Goal: Information Seeking & Learning: Learn about a topic

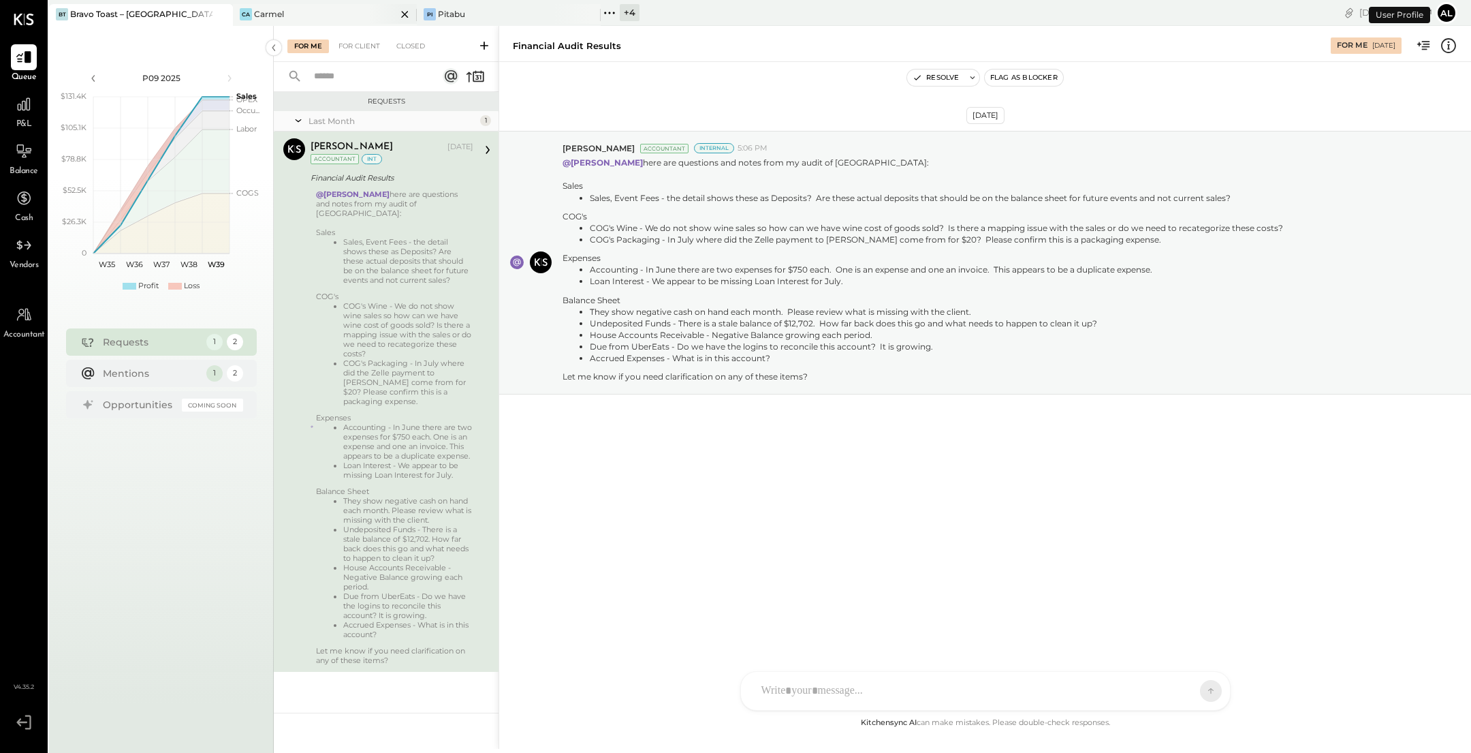
click at [331, 16] on div "Ca Carmel" at bounding box center [314, 14] width 163 height 12
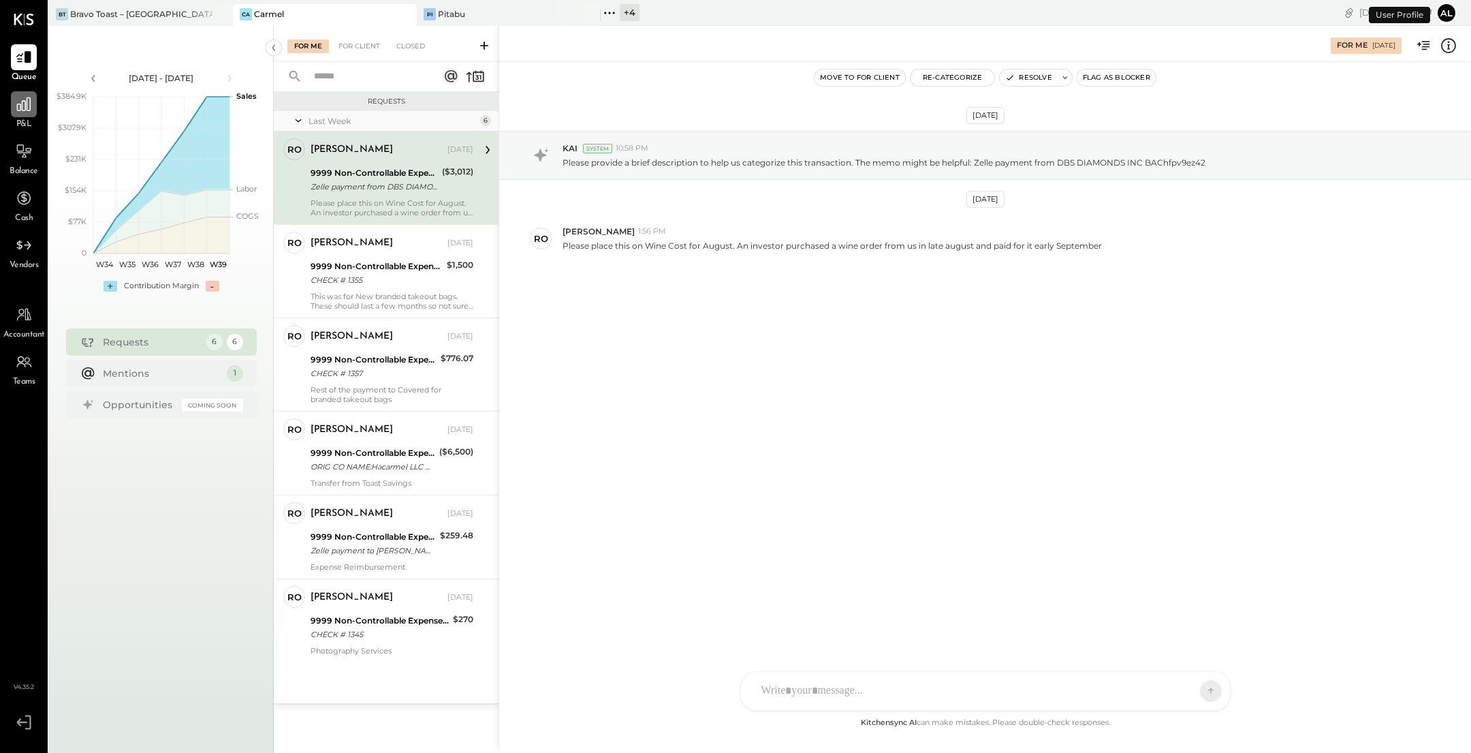
click at [18, 115] on div at bounding box center [24, 104] width 26 height 26
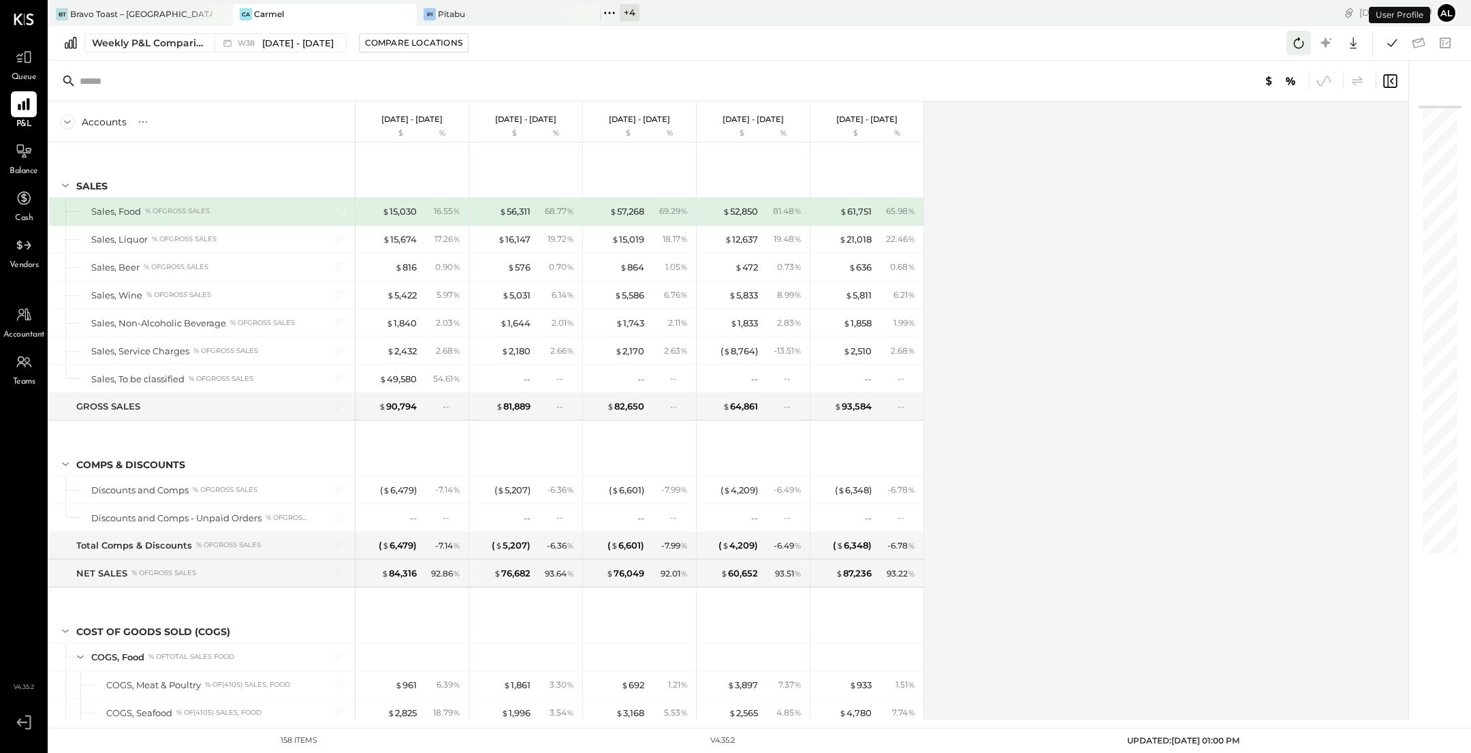
click at [1303, 38] on icon at bounding box center [1299, 43] width 18 height 18
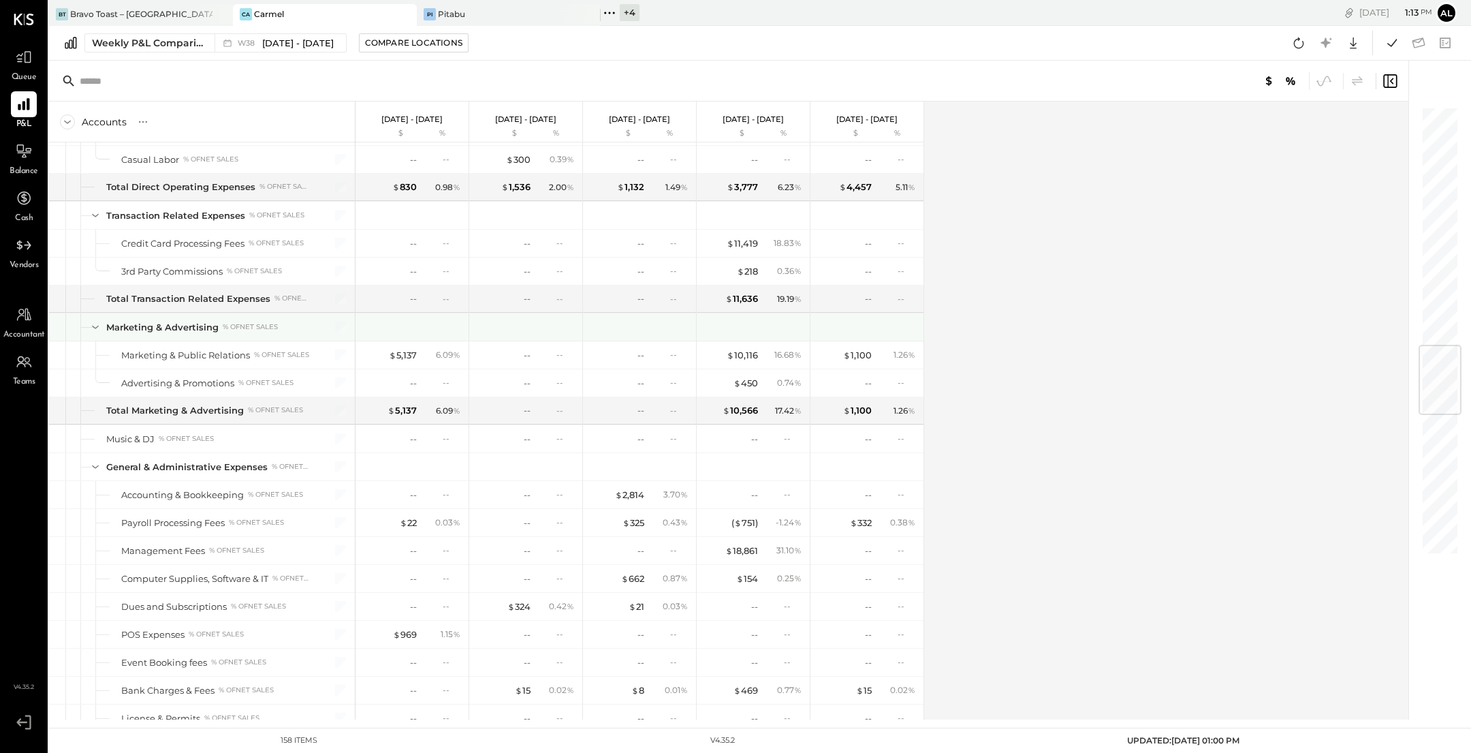
scroll to position [1984, 0]
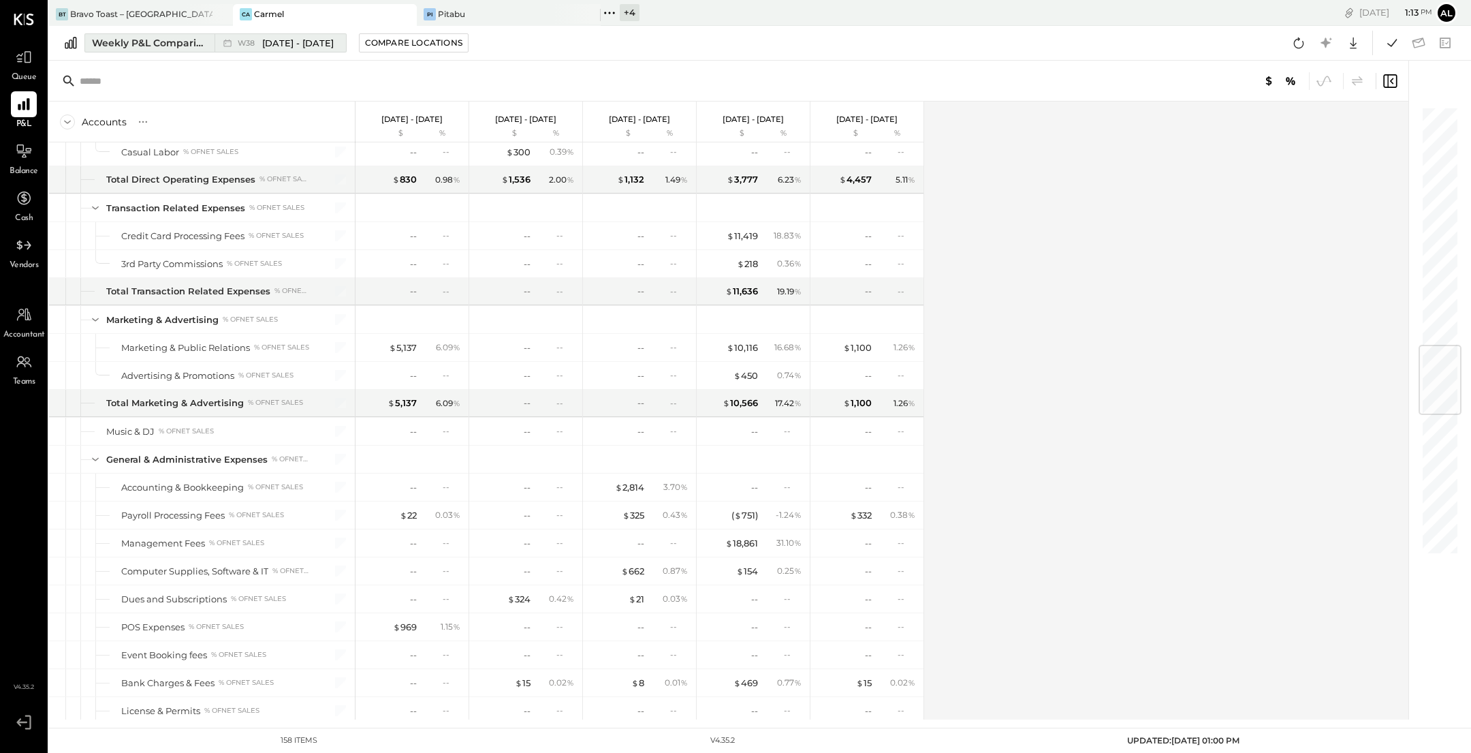
click at [108, 44] on div "Weekly P&L Comparison" at bounding box center [149, 43] width 114 height 14
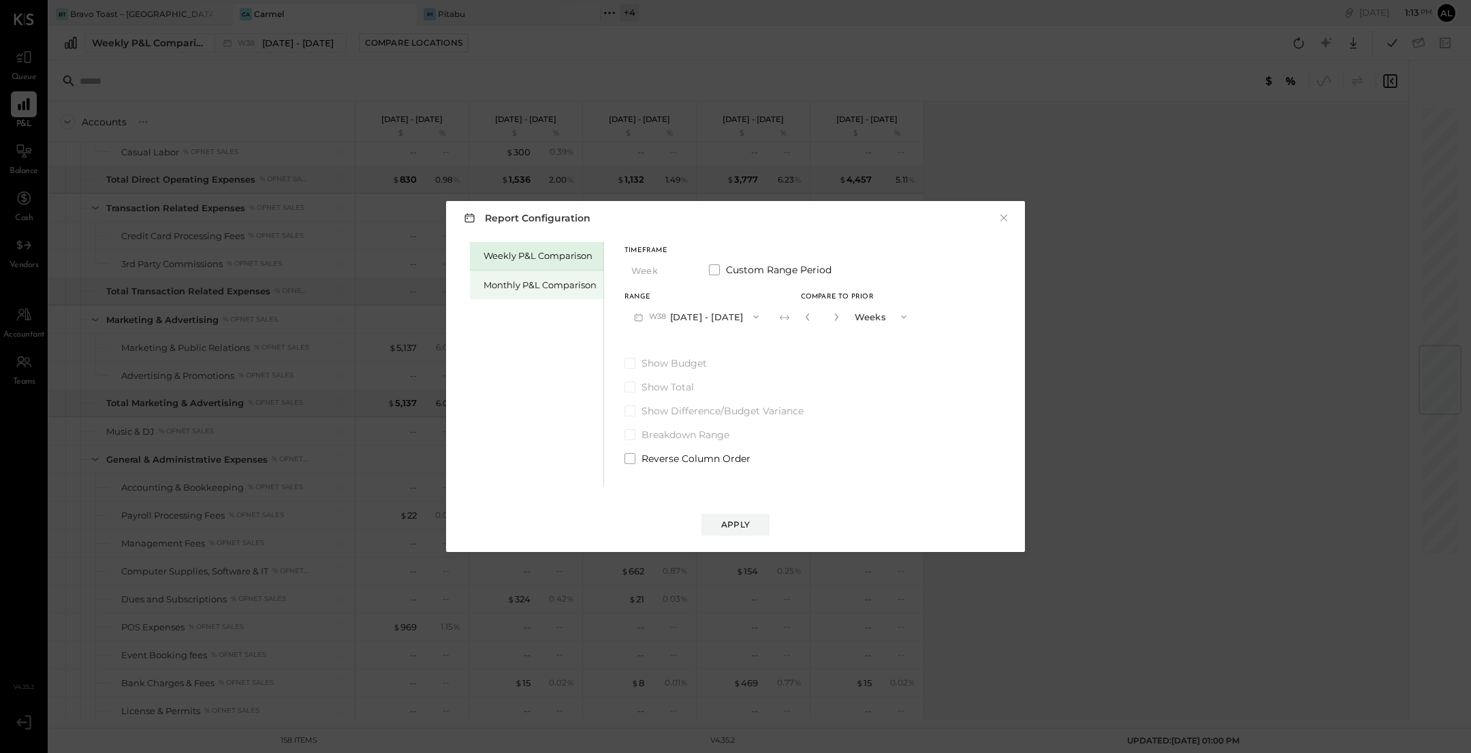
click at [522, 274] on div "Monthly P&L Comparison" at bounding box center [536, 284] width 133 height 29
click at [729, 315] on button "M09 Sep 1 - 30, 2025" at bounding box center [697, 316] width 144 height 25
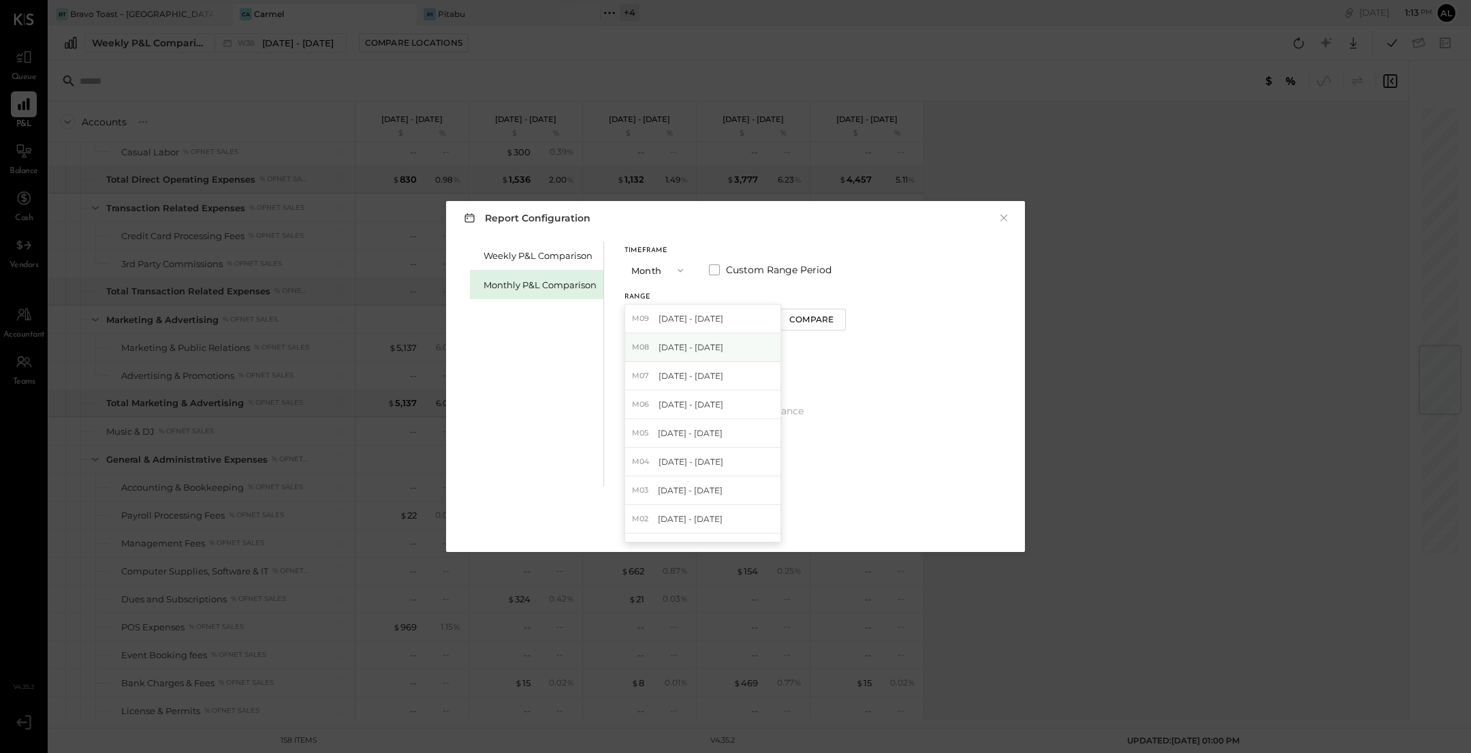
click at [729, 345] on div "M08 Aug 1 - 31, 2025" at bounding box center [702, 347] width 155 height 29
click at [828, 318] on button "Compare" at bounding box center [812, 320] width 68 height 22
click at [833, 314] on icon "button" at bounding box center [836, 317] width 8 height 8
type input "*"
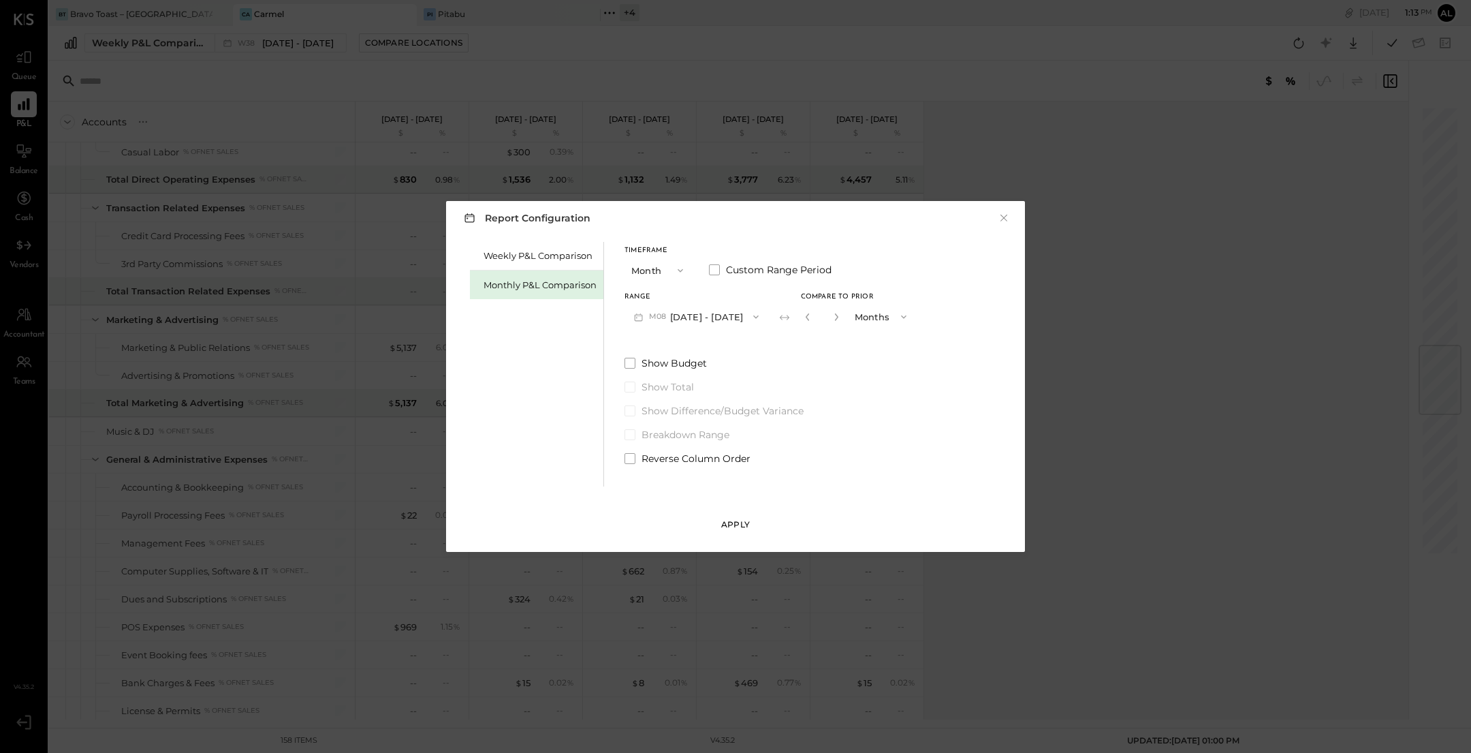
click at [746, 516] on button "Apply" at bounding box center [736, 525] width 68 height 22
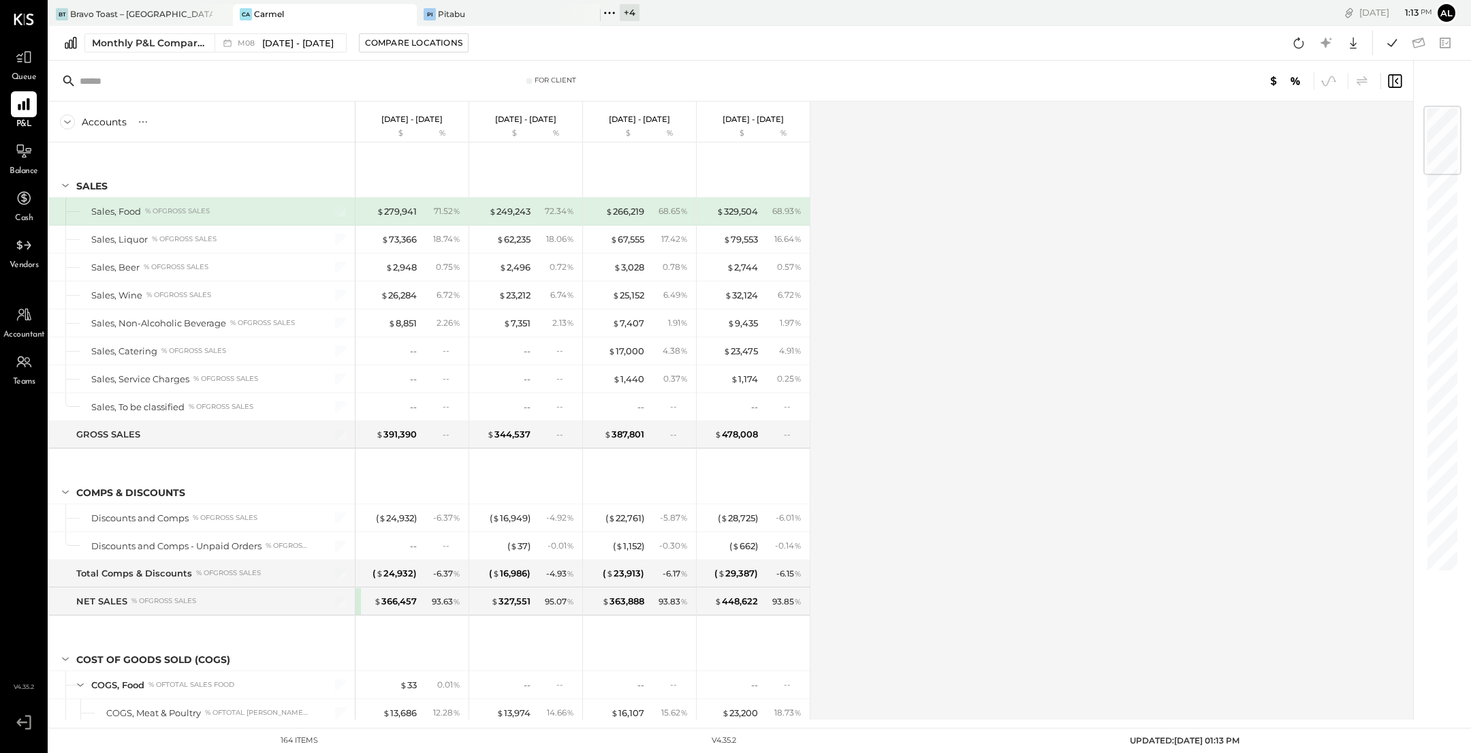
click at [37, 158] on div "Balance" at bounding box center [24, 158] width 29 height 40
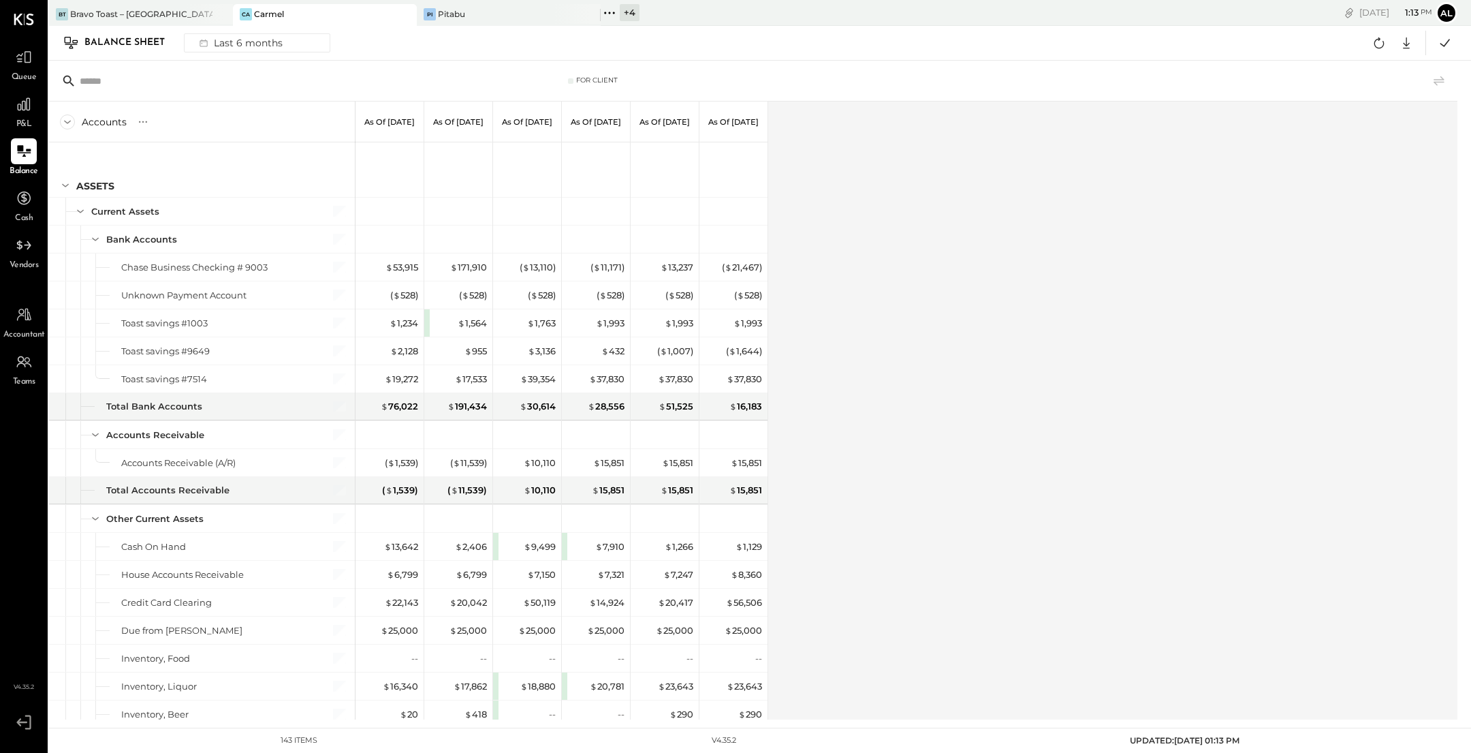
scroll to position [2998, 0]
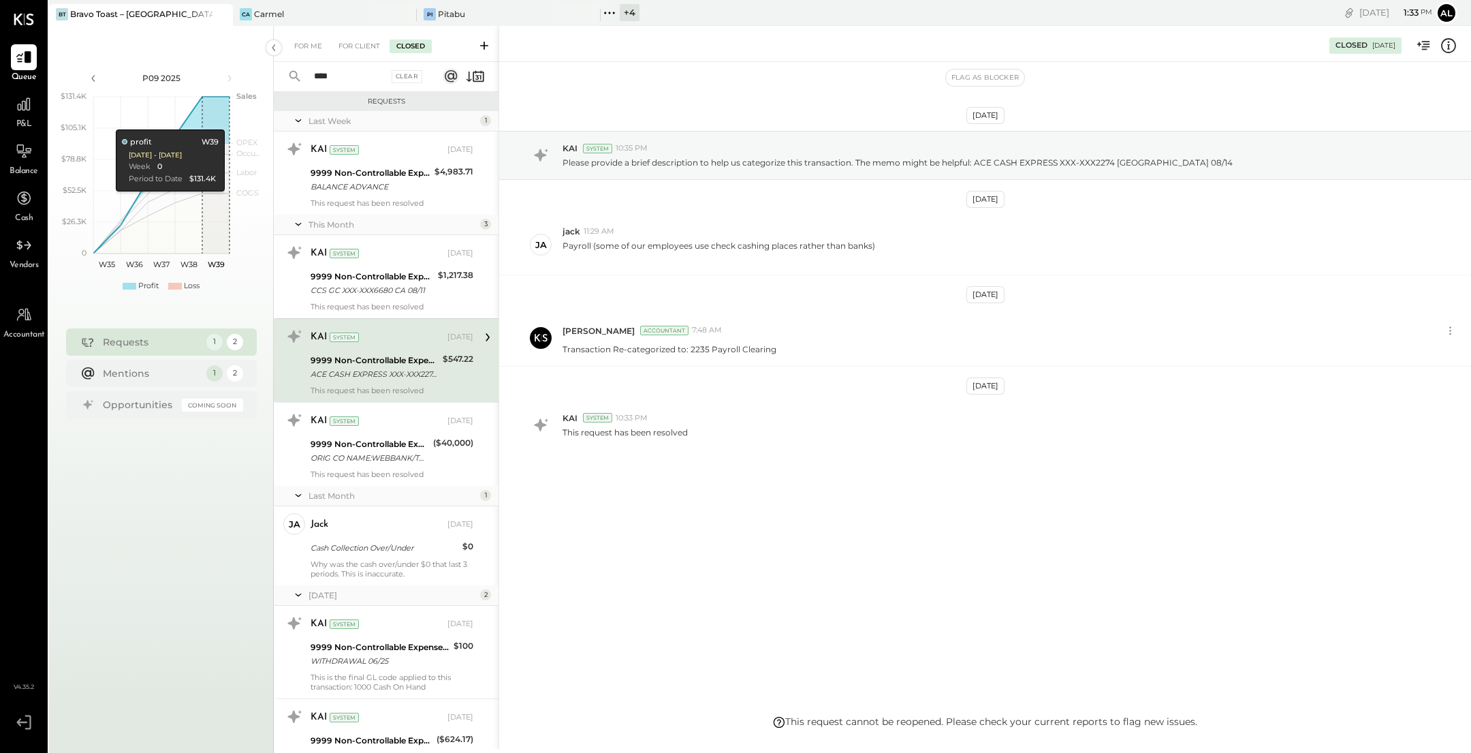
scroll to position [98, 0]
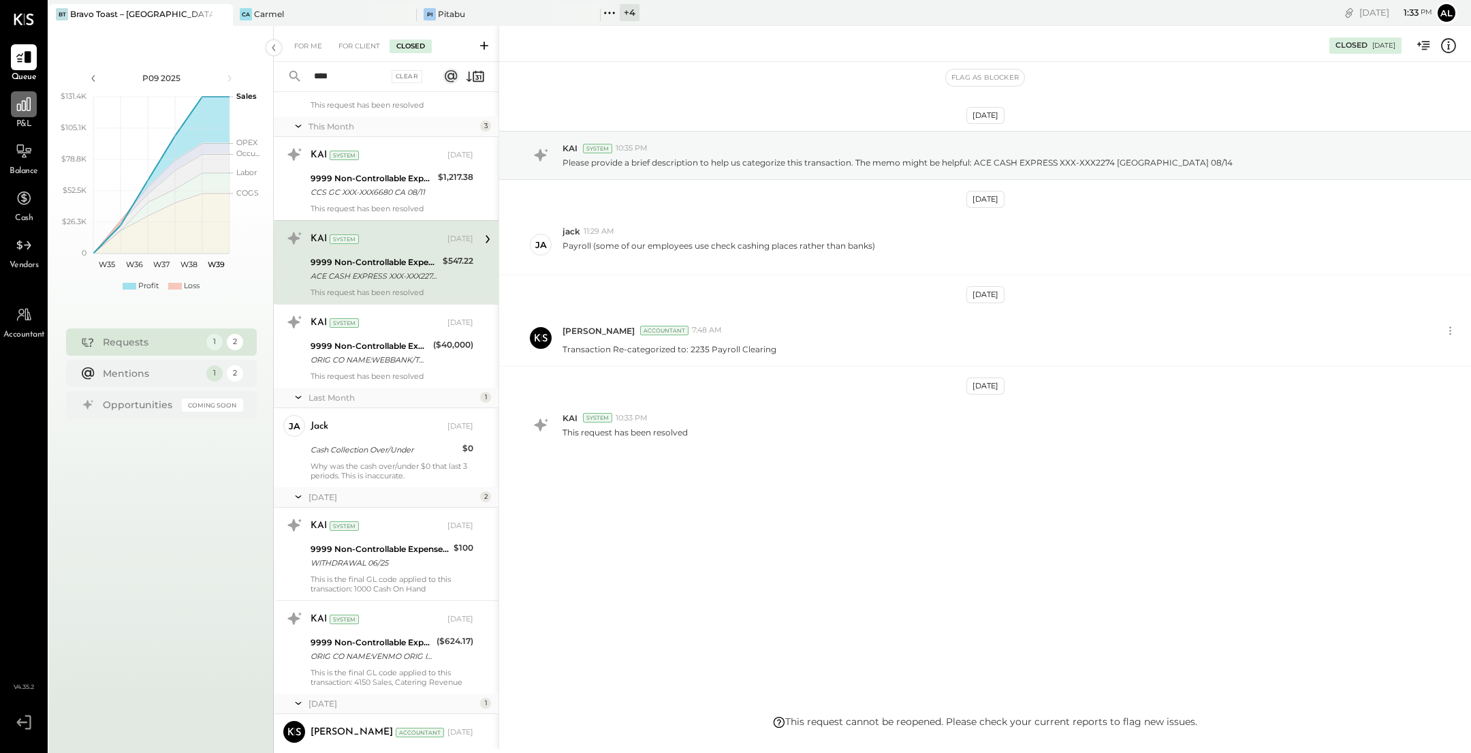
click at [29, 108] on icon at bounding box center [24, 104] width 18 height 18
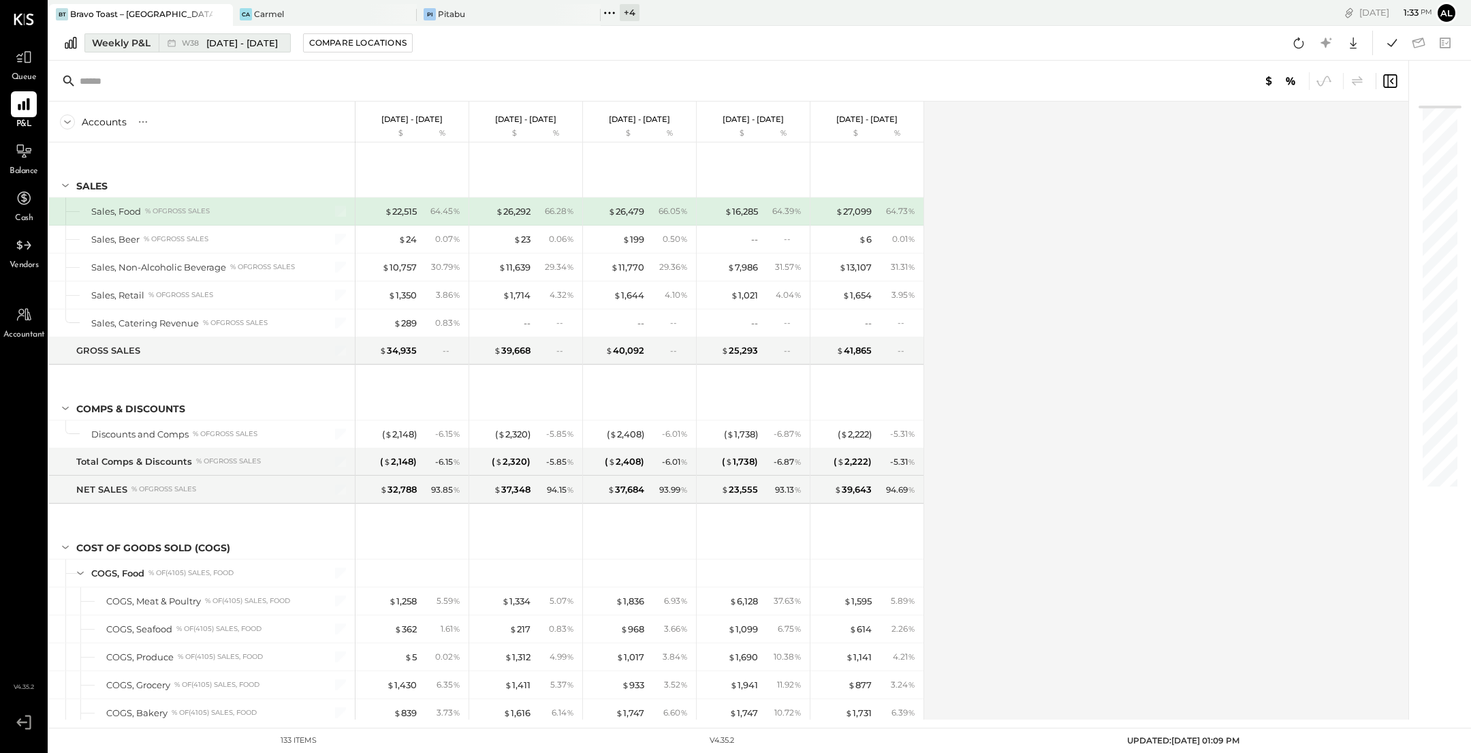
click at [135, 41] on div "Weekly P&L" at bounding box center [121, 43] width 59 height 14
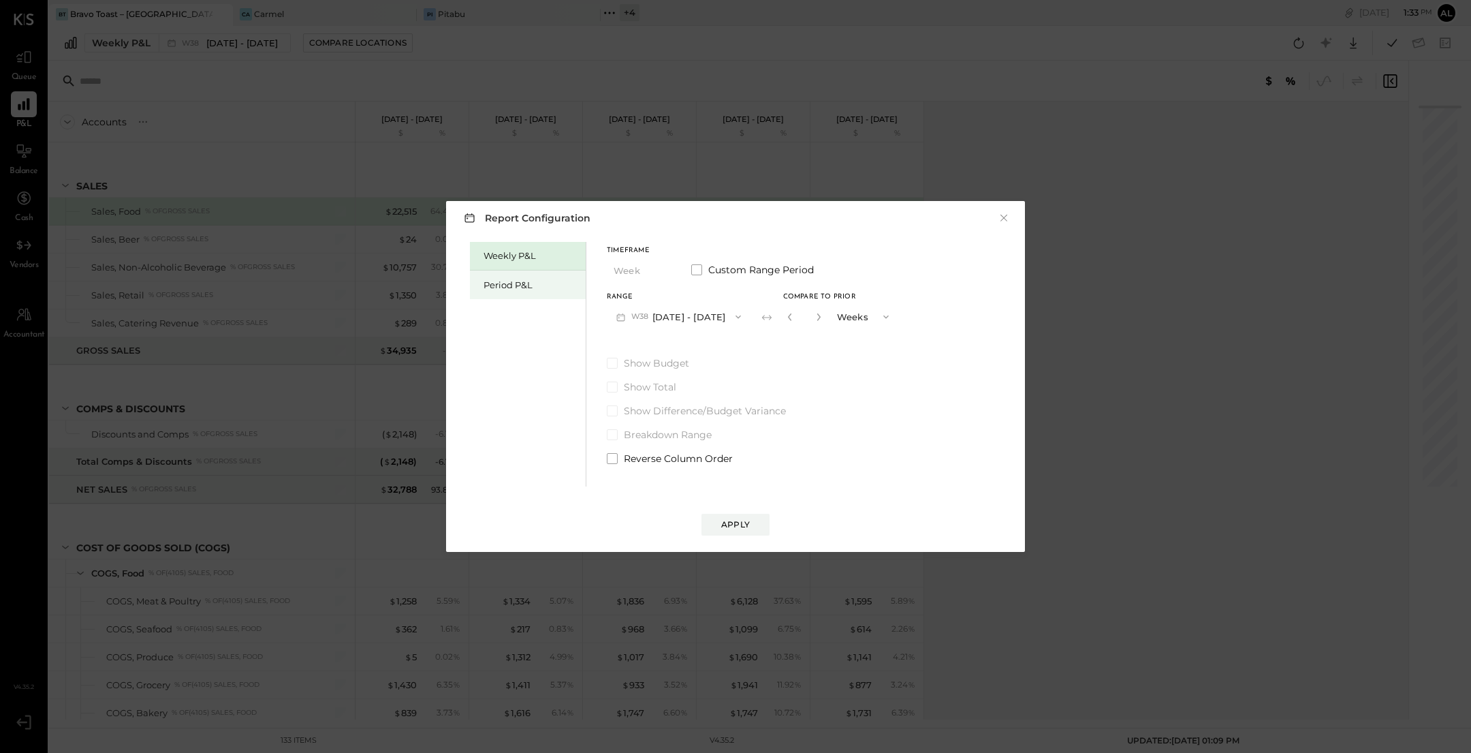
click at [527, 285] on div "Period P&L" at bounding box center [531, 285] width 95 height 13
click at [1013, 219] on div "Report Configuration × Weekly P&L Period P&L Timeframe Period Custom Range Peri…" at bounding box center [735, 376] width 579 height 351
click at [1005, 214] on button "×" at bounding box center [1004, 218] width 12 height 14
